Goal: Communication & Community: Answer question/provide support

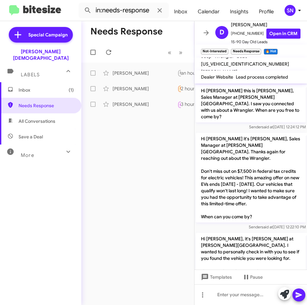
scroll to position [139, 0]
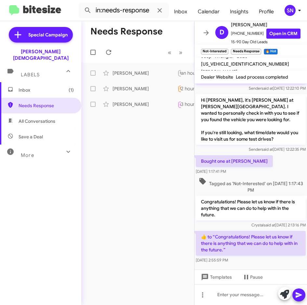
drag, startPoint x: 0, startPoint y: 0, endPoint x: 40, endPoint y: 89, distance: 97.4
click at [40, 89] on span "Inbox (1)" at bounding box center [40, 90] width 81 height 16
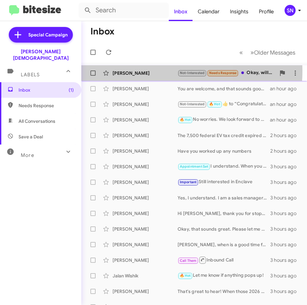
click at [143, 71] on div "[PERSON_NAME]" at bounding box center [145, 73] width 65 height 7
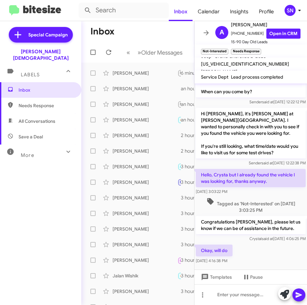
scroll to position [126, 0]
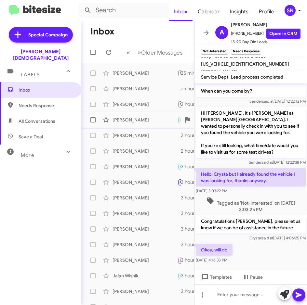
click at [125, 119] on div "[PERSON_NAME]" at bounding box center [145, 120] width 65 height 7
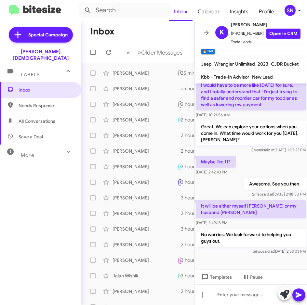
scroll to position [408, 0]
